Goal: Task Accomplishment & Management: Manage account settings

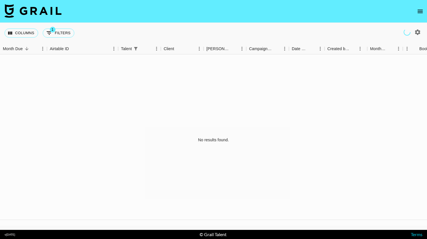
click at [419, 10] on icon "open drawer" at bounding box center [420, 11] width 5 height 3
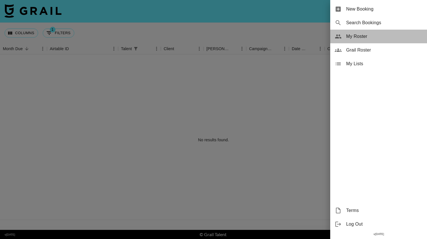
click at [362, 36] on span "My Roster" at bounding box center [384, 36] width 76 height 7
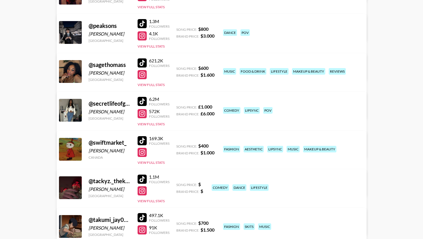
scroll to position [1160, 0]
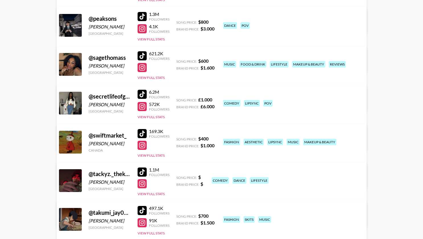
click at [249, 99] on link "View/Edit Details" at bounding box center [158, 102] width 182 height 6
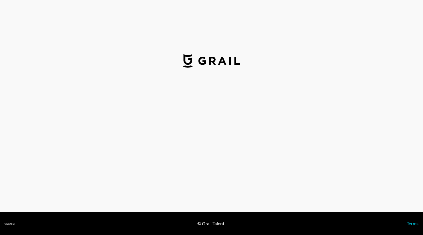
select select "USD"
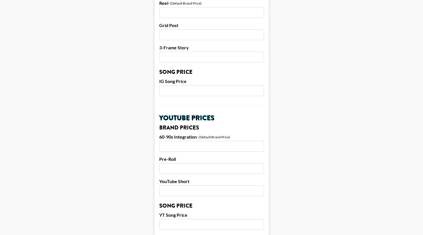
scroll to position [366, 0]
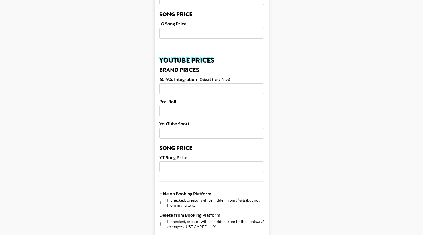
click at [176, 83] on input "number" at bounding box center [211, 88] width 105 height 11
type input "650"
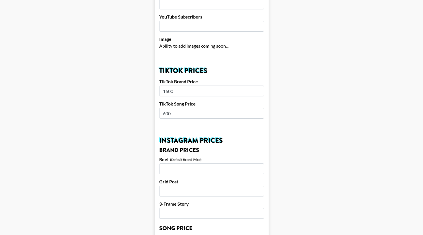
scroll to position [155, 0]
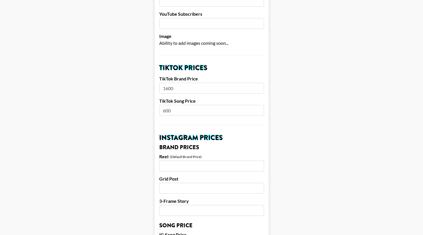
click at [181, 105] on input "600" at bounding box center [211, 110] width 105 height 11
type input "650"
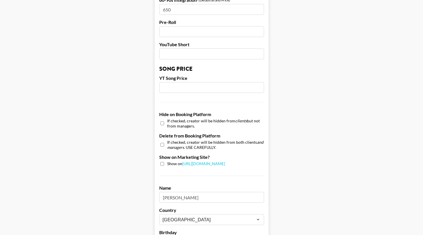
scroll to position [538, 0]
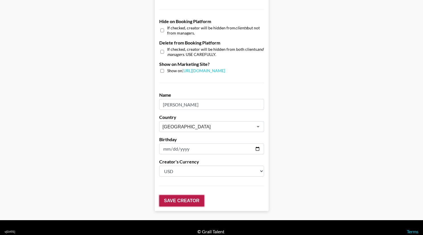
click at [185, 195] on input "Save Creator" at bounding box center [181, 200] width 45 height 11
click at [184, 195] on input "Save Creator" at bounding box center [181, 200] width 45 height 11
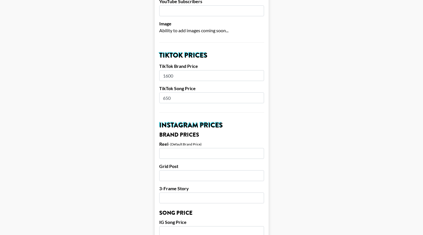
scroll to position [0, 0]
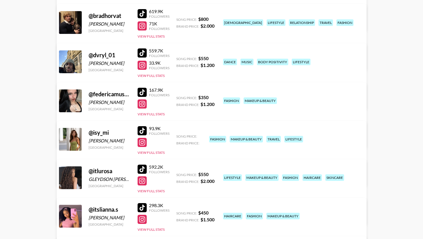
scroll to position [353, 0]
